Goal: Transaction & Acquisition: Subscribe to service/newsletter

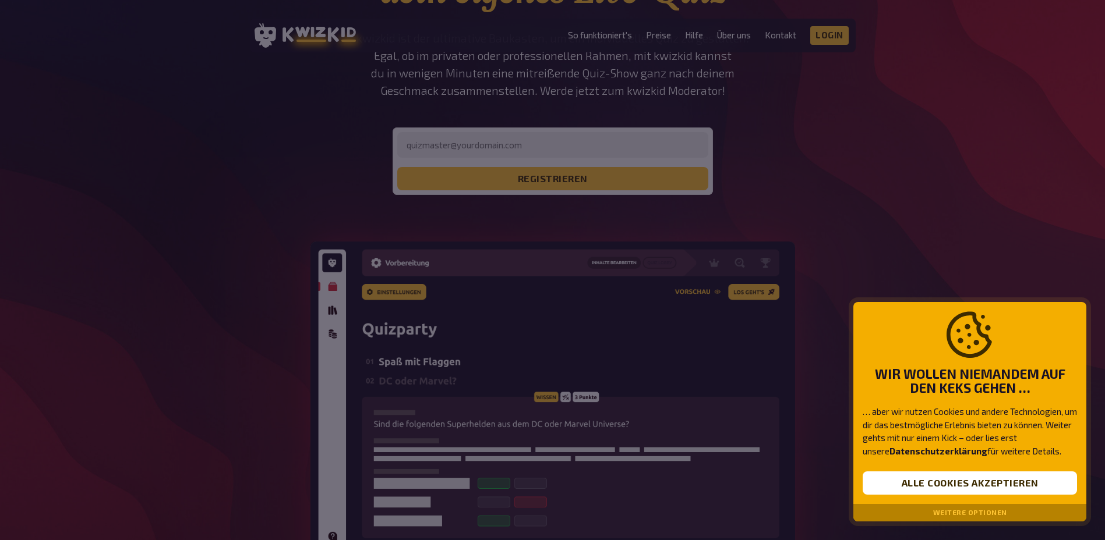
scroll to position [175, 0]
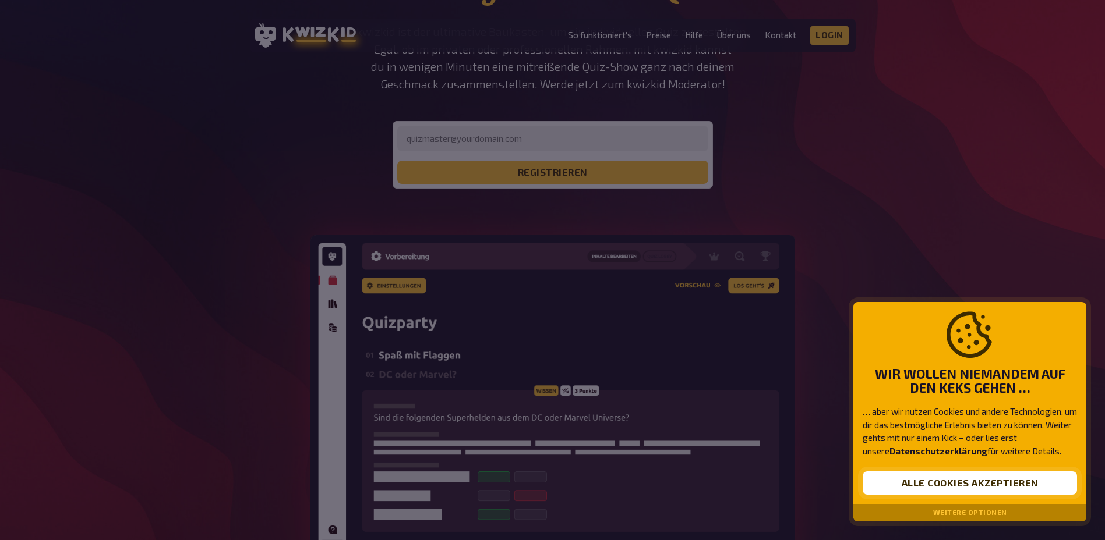
click at [978, 489] on button "Alle Cookies akzeptieren" at bounding box center [970, 483] width 214 height 23
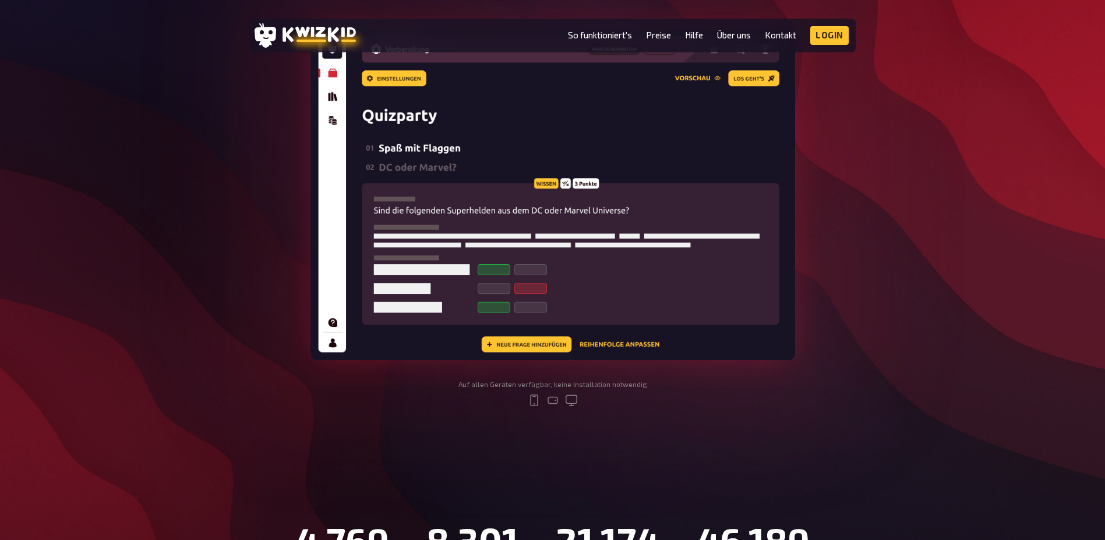
scroll to position [0, 0]
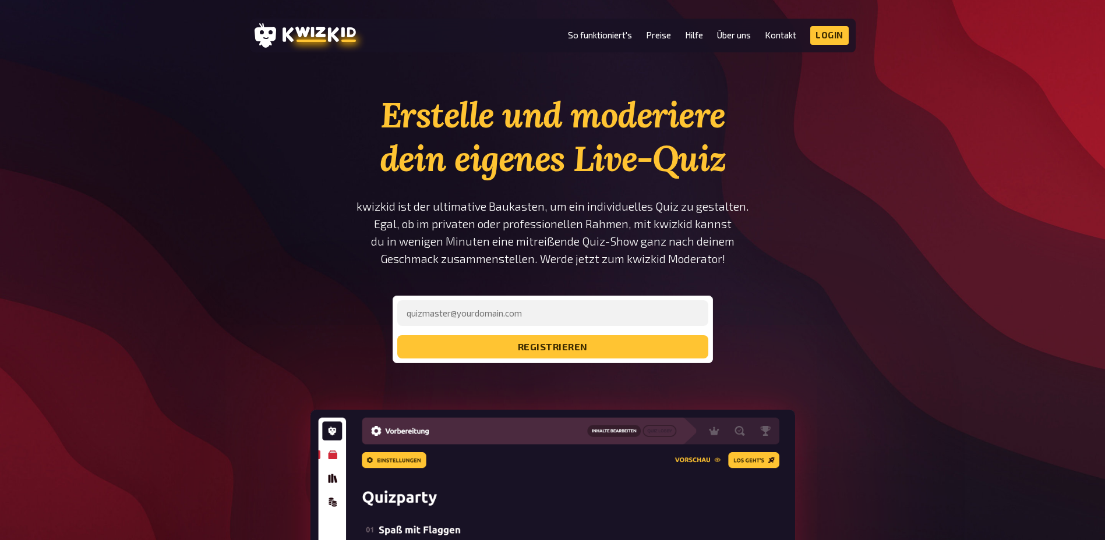
drag, startPoint x: 933, startPoint y: 332, endPoint x: 933, endPoint y: 160, distance: 171.8
click at [661, 38] on link "Preise" at bounding box center [658, 35] width 25 height 10
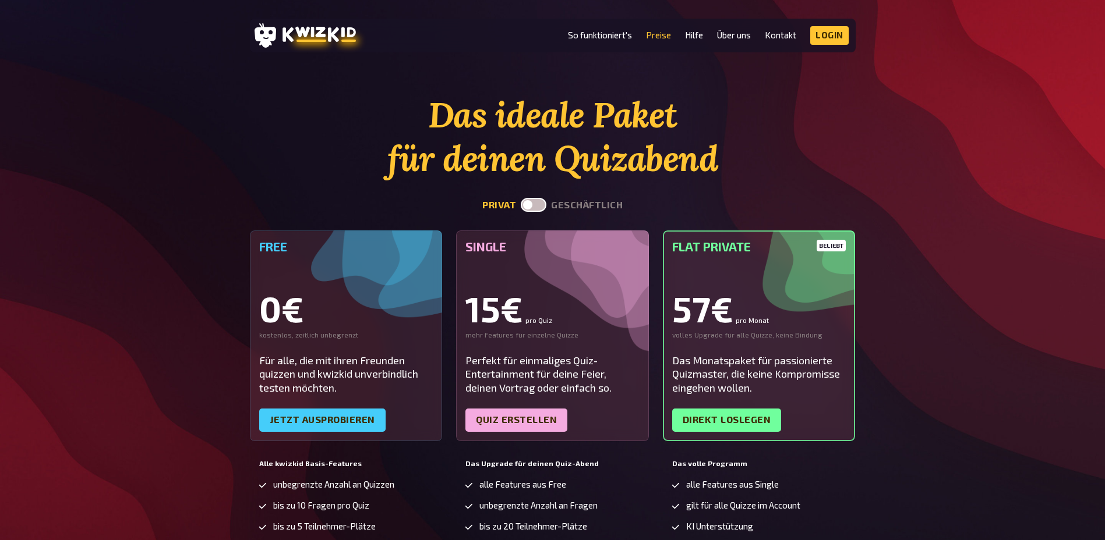
drag, startPoint x: 924, startPoint y: 367, endPoint x: 919, endPoint y: 162, distance: 205.1
click at [539, 207] on label at bounding box center [534, 205] width 26 height 14
click at [521, 198] on input "checkbox" at bounding box center [520, 197] width 1 height 1
checkbox input "true"
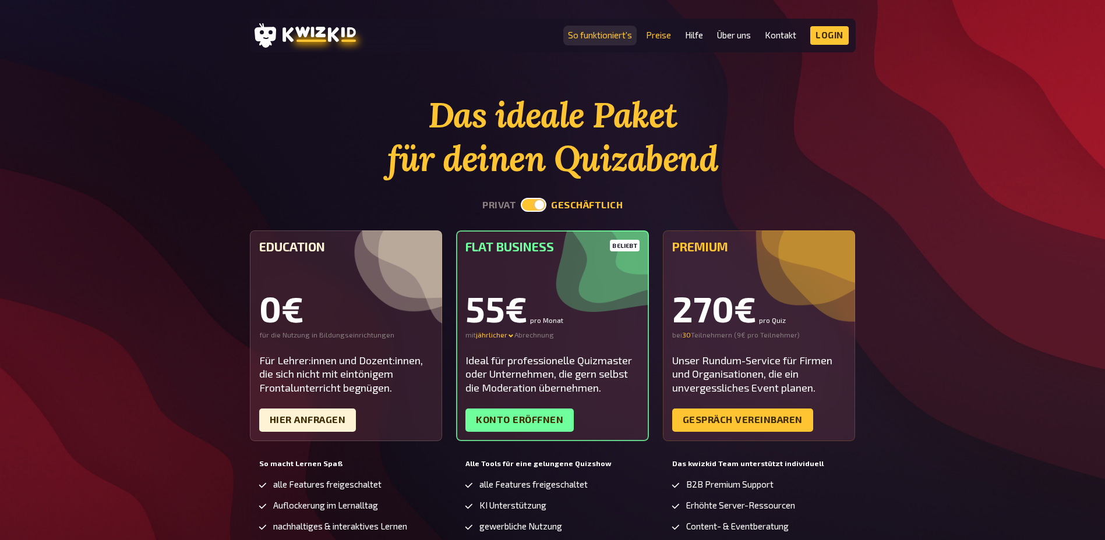
click at [616, 32] on link "So funktioniert's" at bounding box center [600, 35] width 64 height 10
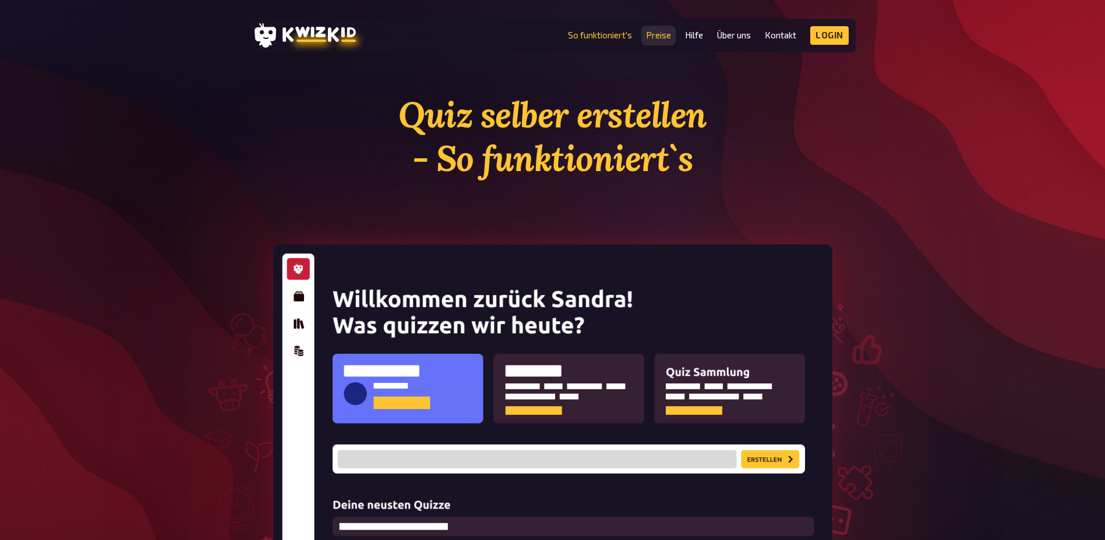
click at [668, 36] on link "Preise" at bounding box center [658, 35] width 25 height 10
